Goal: Information Seeking & Learning: Find specific fact

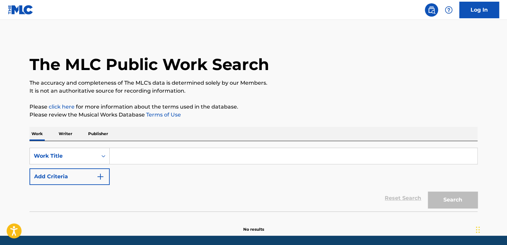
click at [69, 134] on p "Writer" at bounding box center [66, 134] width 18 height 14
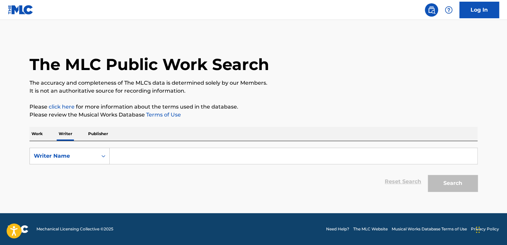
click at [120, 158] on input "Search Form" at bounding box center [294, 156] width 368 height 16
paste input "[PERSON_NAME] [PERSON_NAME]"
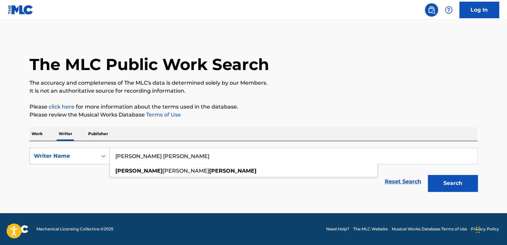
type input "[PERSON_NAME] [PERSON_NAME]"
click at [446, 185] on button "Search" at bounding box center [453, 183] width 50 height 17
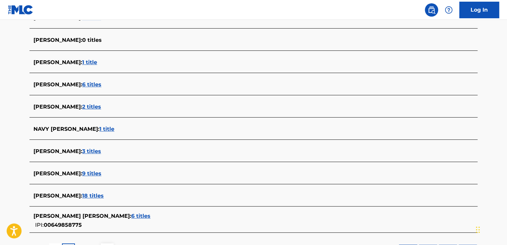
scroll to position [232, 0]
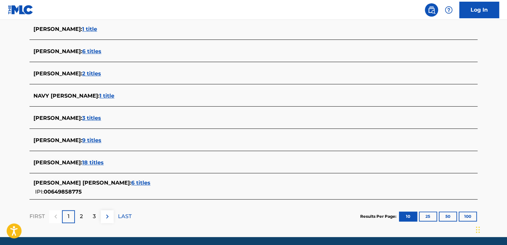
click at [81, 217] on p "2" at bounding box center [81, 216] width 3 height 8
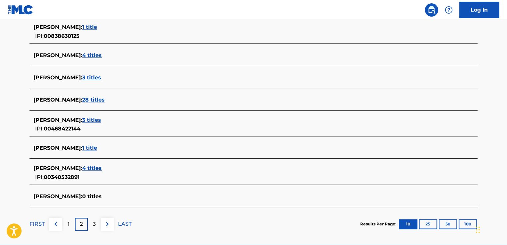
scroll to position [263, 0]
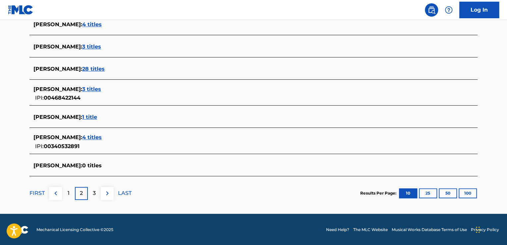
click at [94, 192] on p "3" at bounding box center [94, 193] width 3 height 8
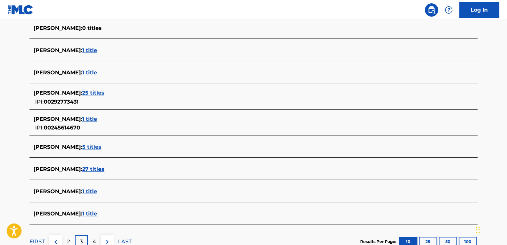
scroll to position [226, 0]
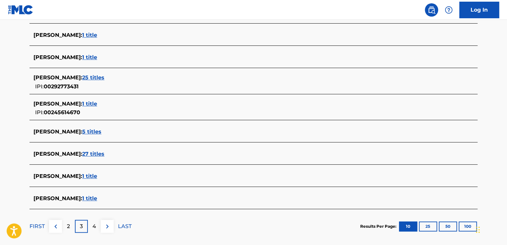
click at [56, 226] on img at bounding box center [56, 226] width 8 height 8
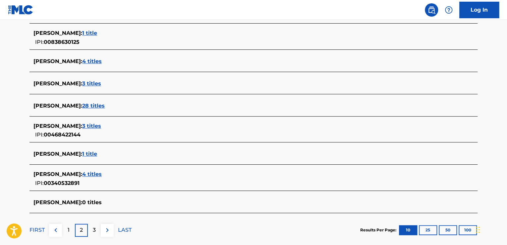
click at [57, 224] on button at bounding box center [55, 230] width 13 height 13
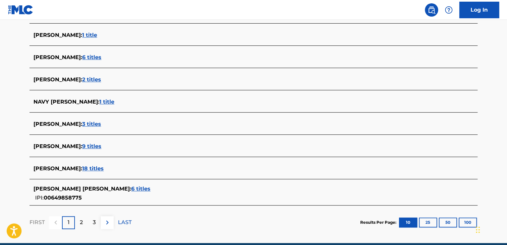
click at [131, 190] on span "6 titles" at bounding box center [140, 188] width 19 height 6
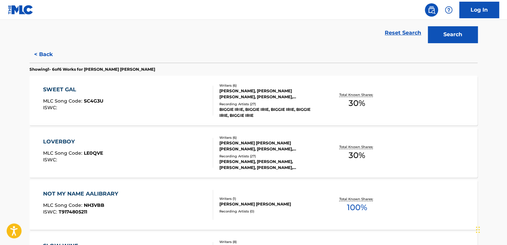
scroll to position [160, 0]
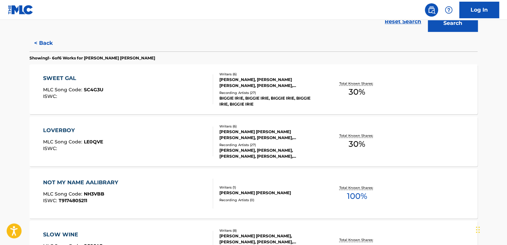
click at [260, 79] on div "[PERSON_NAME], [PERSON_NAME] [PERSON_NAME], [PERSON_NAME], [PERSON_NAME], [PERS…" at bounding box center [270, 83] width 100 height 12
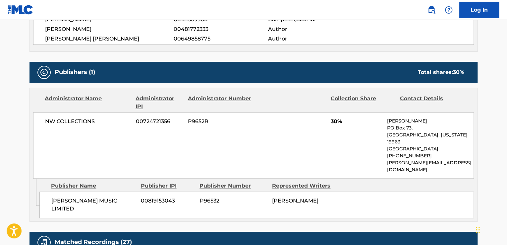
scroll to position [298, 0]
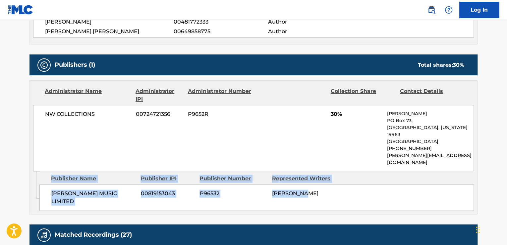
drag, startPoint x: 315, startPoint y: 179, endPoint x: 38, endPoint y: 175, distance: 277.3
click at [38, 175] on div "Admin Original Publisher Connecting Line Publisher Name Publisher IPI Publisher…" at bounding box center [254, 192] width 448 height 43
click at [308, 189] on div "[PERSON_NAME]" at bounding box center [306, 193] width 68 height 8
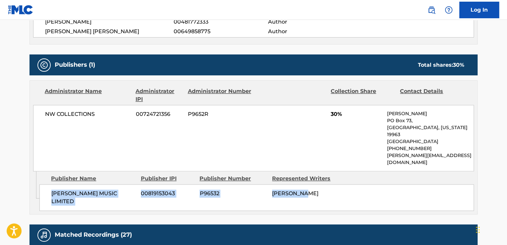
drag, startPoint x: 52, startPoint y: 177, endPoint x: 320, endPoint y: 179, distance: 268.0
click at [320, 184] on div "[PERSON_NAME] MUSIC LIMITED 00819153043 P96532 [PERSON_NAME]" at bounding box center [256, 197] width 435 height 27
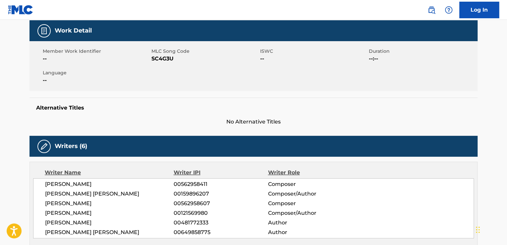
scroll to position [99, 0]
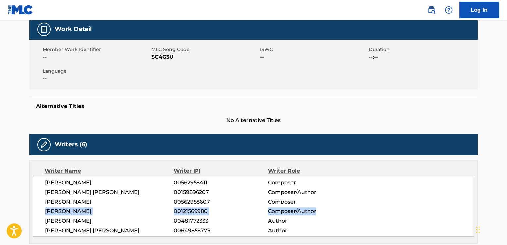
drag, startPoint x: 319, startPoint y: 212, endPoint x: 41, endPoint y: 209, distance: 277.9
click at [41, 209] on div "[PERSON_NAME] 00562958411 Composer [PERSON_NAME] [PERSON_NAME] 00159896207 Comp…" at bounding box center [253, 206] width 441 height 60
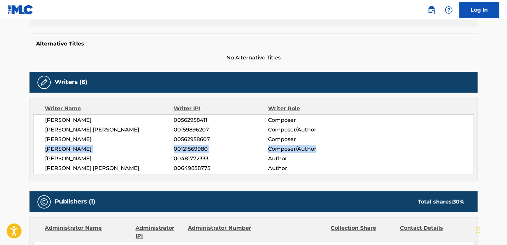
scroll to position [166, 0]
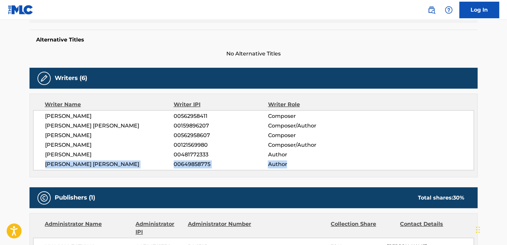
drag, startPoint x: 39, startPoint y: 163, endPoint x: 305, endPoint y: 164, distance: 266.0
click at [305, 164] on div "[PERSON_NAME] 00562958411 Composer [PERSON_NAME] [PERSON_NAME] 00159896207 Comp…" at bounding box center [253, 140] width 441 height 60
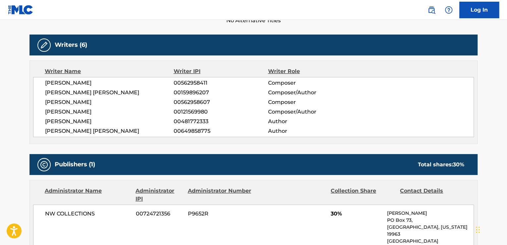
click at [67, 112] on span "[PERSON_NAME]" at bounding box center [109, 112] width 129 height 8
drag, startPoint x: 323, startPoint y: 112, endPoint x: 271, endPoint y: 115, distance: 51.8
click at [271, 115] on div "[PERSON_NAME] 00562958411 Composer [PERSON_NAME] [PERSON_NAME] 00159896207 Comp…" at bounding box center [253, 107] width 441 height 60
drag, startPoint x: 265, startPoint y: 114, endPoint x: 318, endPoint y: 114, distance: 53.7
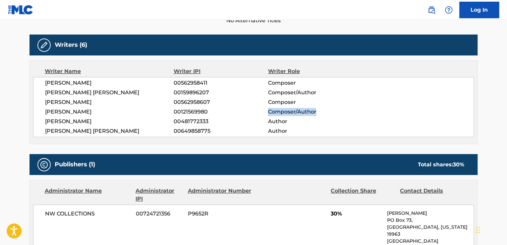
click at [318, 114] on div "[PERSON_NAME] 00121569980 Composer/Author" at bounding box center [259, 112] width 429 height 8
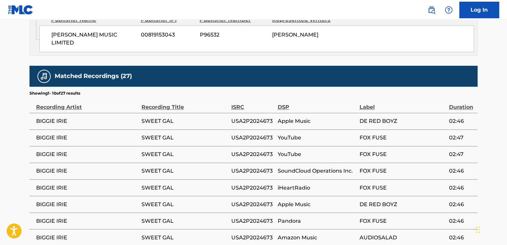
scroll to position [464, 0]
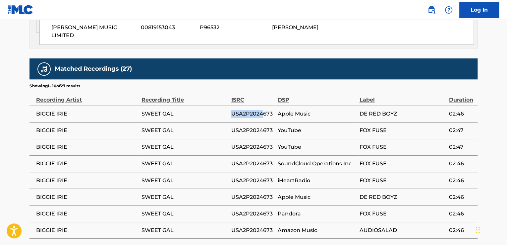
drag, startPoint x: 227, startPoint y: 94, endPoint x: 243, endPoint y: 93, distance: 15.9
click at [255, 105] on tr "BIGGIE IRIE SWEET GAL USA2P2024673 Apple Music DE RED BOYZ 02:46" at bounding box center [254, 113] width 448 height 17
click at [233, 89] on div "ISRC" at bounding box center [252, 96] width 43 height 15
drag, startPoint x: 230, startPoint y: 92, endPoint x: 274, endPoint y: 93, distance: 43.4
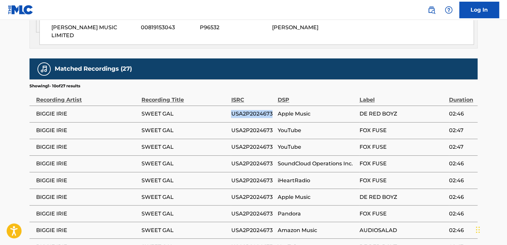
click at [274, 105] on tr "BIGGIE IRIE SWEET GAL USA2P2024673 Apple Music DE RED BOYZ 02:46" at bounding box center [254, 113] width 448 height 17
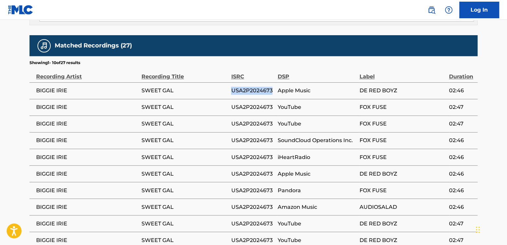
scroll to position [497, 0]
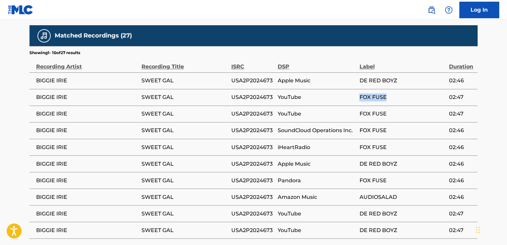
drag, startPoint x: 355, startPoint y: 75, endPoint x: 391, endPoint y: 77, distance: 35.5
click at [391, 89] on tr "BIGGIE IRIE SWEET GAL USA2P2024673 YouTube FOX FUSE 02:47" at bounding box center [254, 97] width 448 height 17
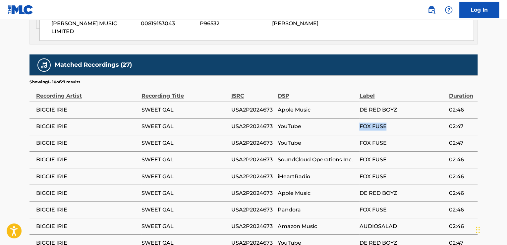
scroll to position [464, 0]
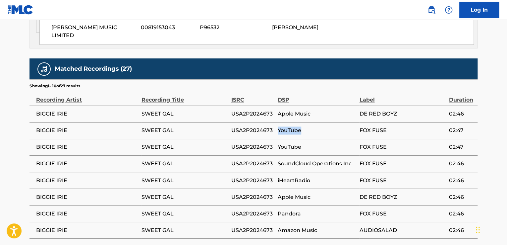
drag, startPoint x: 277, startPoint y: 108, endPoint x: 302, endPoint y: 109, distance: 24.9
click at [302, 126] on span "YouTube" at bounding box center [317, 130] width 78 height 8
click at [354, 126] on span "YouTube" at bounding box center [317, 130] width 78 height 8
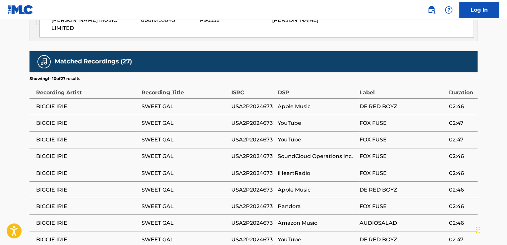
scroll to position [536, 0]
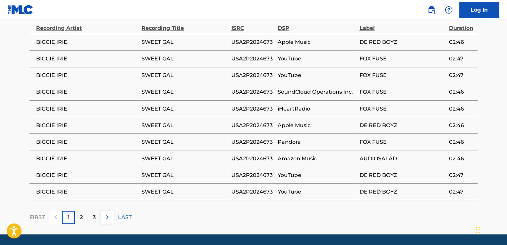
click at [84, 211] on div "2" at bounding box center [81, 217] width 13 height 13
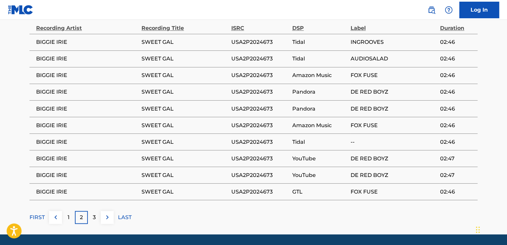
scroll to position [470, 0]
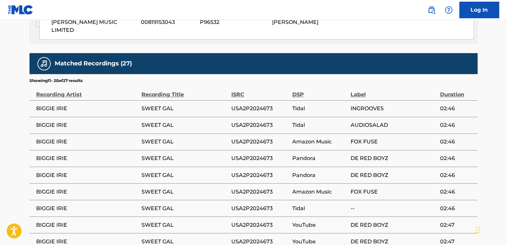
click at [375, 104] on span "INGROOVES" at bounding box center [394, 108] width 86 height 8
drag, startPoint x: 179, startPoint y: 87, endPoint x: 129, endPoint y: 93, distance: 51.1
click at [129, 100] on tr "BIGGIE IRIE SWEET GAL USA2P2024673 Tidal INGROOVES 02:46" at bounding box center [254, 108] width 448 height 17
drag, startPoint x: 346, startPoint y: 138, endPoint x: 395, endPoint y: 137, distance: 48.8
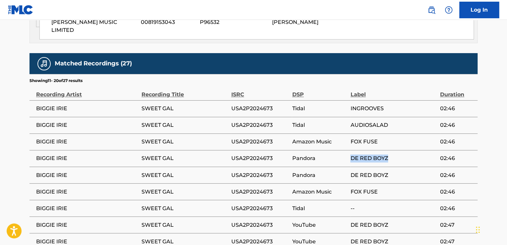
click at [395, 150] on tr "BIGGIE IRIE SWEET GAL USA2P2024673 Pandora DE RED BOYZ 02:46" at bounding box center [254, 158] width 448 height 17
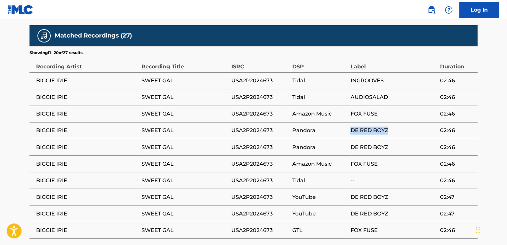
scroll to position [503, 0]
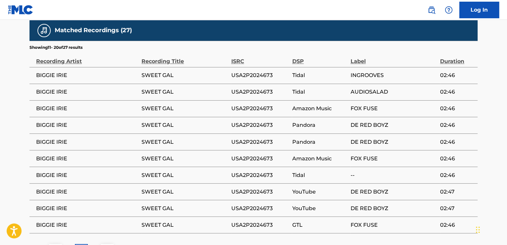
click at [361, 171] on span "--" at bounding box center [394, 175] width 86 height 8
drag, startPoint x: 347, startPoint y: 152, endPoint x: 374, endPoint y: 152, distance: 27.2
click at [374, 166] on tr "BIGGIE IRIE SWEET GAL USA2P2024673 Tidal -- 02:46" at bounding box center [254, 174] width 448 height 17
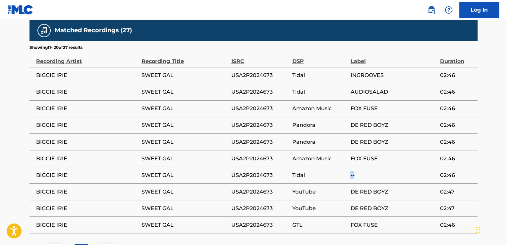
click at [306, 171] on span "Tidal" at bounding box center [319, 175] width 55 height 8
click at [296, 171] on span "Tidal" at bounding box center [319, 175] width 55 height 8
click at [297, 171] on span "Tidal" at bounding box center [319, 175] width 55 height 8
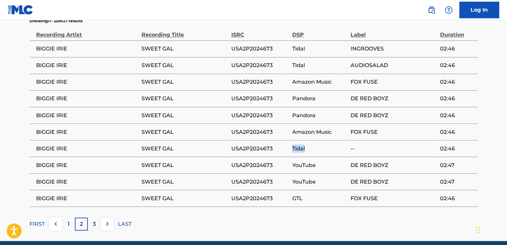
scroll to position [536, 0]
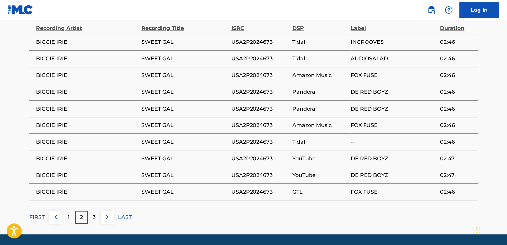
click at [96, 211] on div "3" at bounding box center [94, 217] width 13 height 13
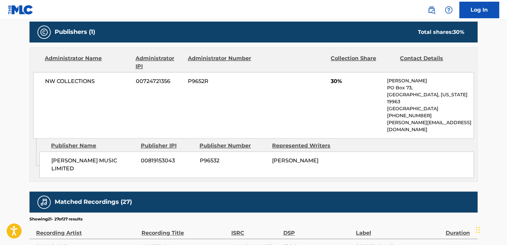
scroll to position [320, 0]
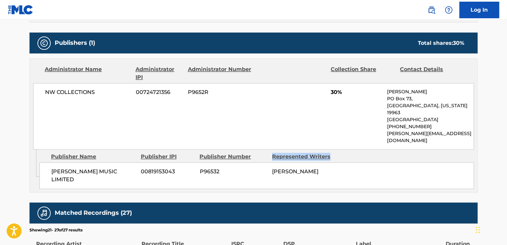
drag, startPoint x: 273, startPoint y: 143, endPoint x: 340, endPoint y: 144, distance: 67.3
click at [340, 153] on div "Publisher Name Publisher IPI Publisher Number Represented Writers" at bounding box center [256, 157] width 435 height 8
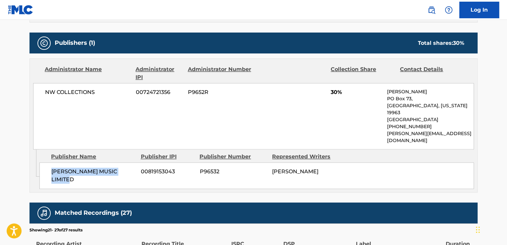
drag, startPoint x: 49, startPoint y: 160, endPoint x: 133, endPoint y: 155, distance: 84.4
click at [133, 162] on div "[PERSON_NAME] MUSIC LIMITED 00819153043 P96532 [PERSON_NAME]" at bounding box center [256, 175] width 435 height 27
drag, startPoint x: 272, startPoint y: 160, endPoint x: 308, endPoint y: 156, distance: 36.4
click at [308, 162] on div "[PERSON_NAME] MUSIC LIMITED 00819153043 P96532 [PERSON_NAME]" at bounding box center [256, 175] width 435 height 27
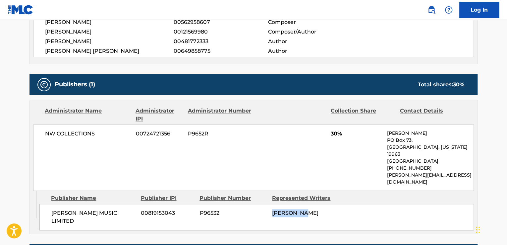
scroll to position [254, 0]
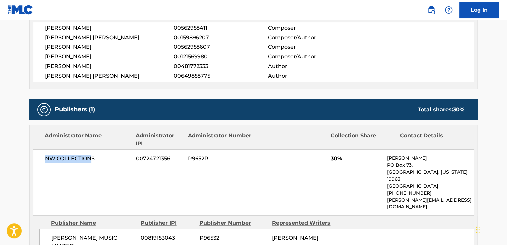
drag, startPoint x: 46, startPoint y: 158, endPoint x: 98, endPoint y: 158, distance: 51.4
click at [91, 158] on span "NW COLLECTIONS" at bounding box center [88, 159] width 86 height 8
drag, startPoint x: 384, startPoint y: 160, endPoint x: 421, endPoint y: 159, distance: 36.8
click at [421, 159] on div "NW COLLECTIONS 00724721356 P9652R 30% [PERSON_NAME] [STREET_ADDRESS][US_STATE] …" at bounding box center [253, 182] width 441 height 66
click at [57, 67] on span "[PERSON_NAME]" at bounding box center [109, 66] width 129 height 8
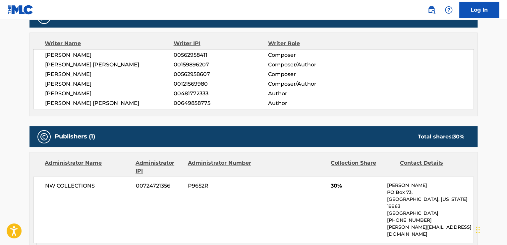
scroll to position [221, 0]
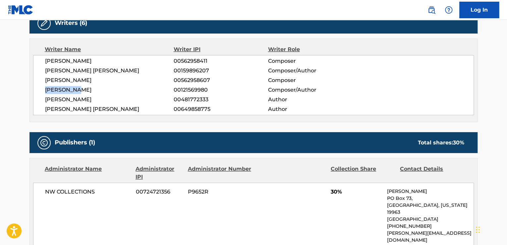
drag, startPoint x: 69, startPoint y: 87, endPoint x: 34, endPoint y: 88, distance: 34.2
click at [34, 88] on div "[PERSON_NAME] 00562958411 Composer [PERSON_NAME] [PERSON_NAME] 00159896207 Comp…" at bounding box center [253, 85] width 441 height 60
drag, startPoint x: 45, startPoint y: 70, endPoint x: 159, endPoint y: 68, distance: 113.4
click at [159, 68] on span "[PERSON_NAME] [PERSON_NAME]" at bounding box center [109, 71] width 129 height 8
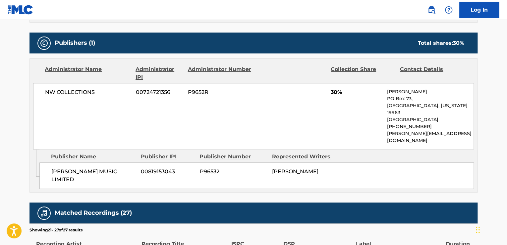
scroll to position [387, 0]
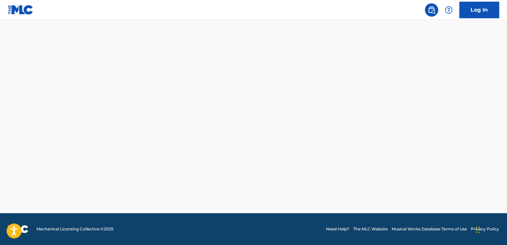
scroll to position [356, 0]
